Goal: Find specific page/section: Find specific page/section

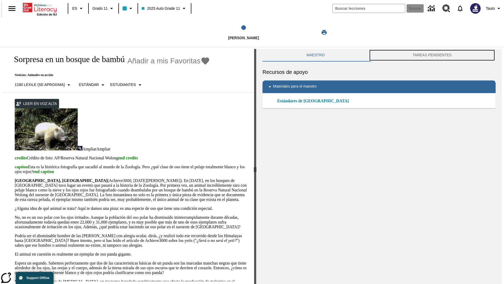
click at [433, 55] on button "TAREAS PENDIENTES" at bounding box center [432, 55] width 127 height 13
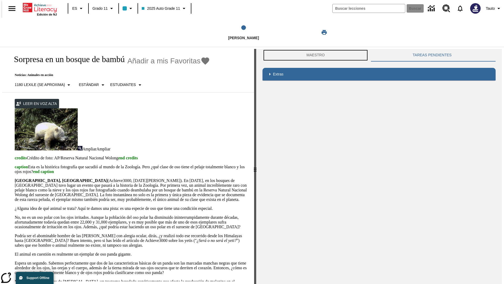
click at [314, 55] on button "Maestro" at bounding box center [316, 55] width 106 height 13
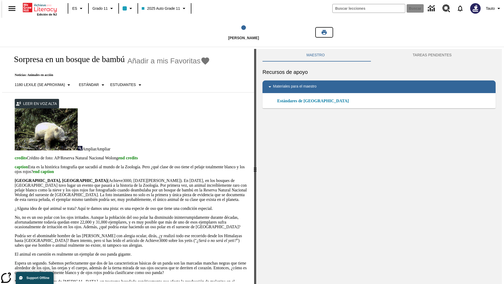
click at [324, 32] on icon "Imprimir" at bounding box center [324, 32] width 5 height 5
